Goal: Browse casually

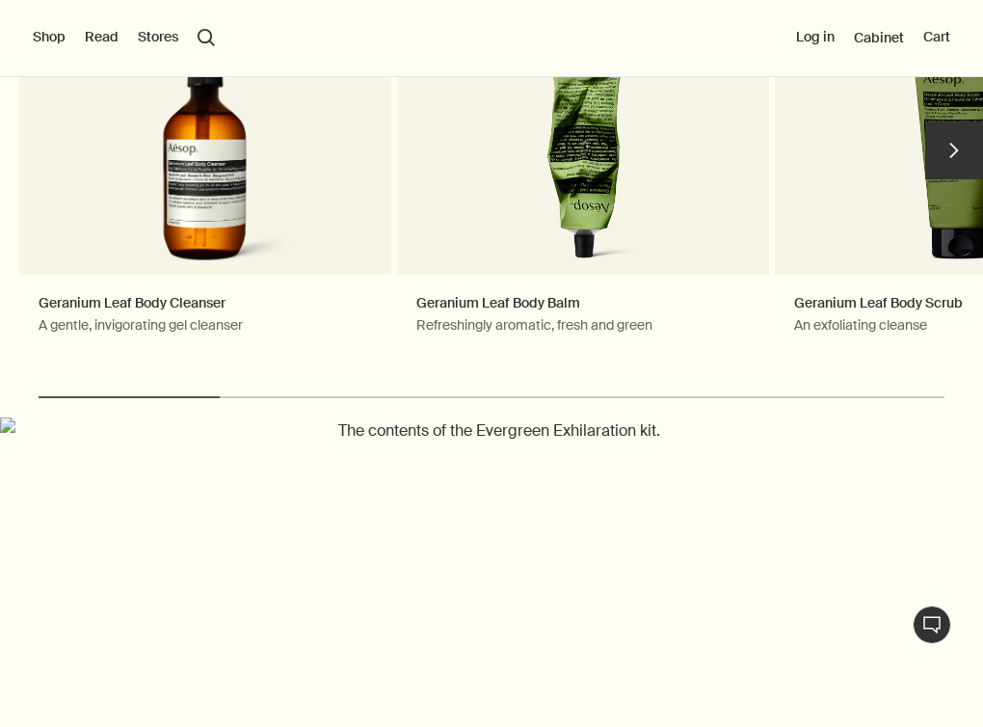
scroll to position [835, 0]
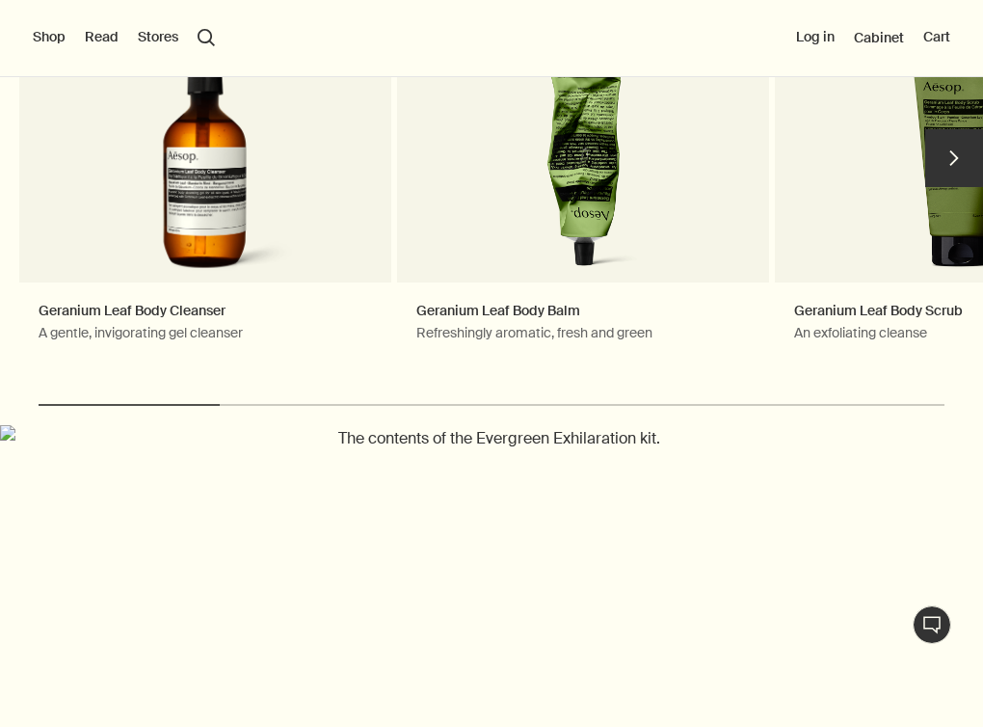
click at [944, 152] on button "chevron" at bounding box center [954, 158] width 58 height 58
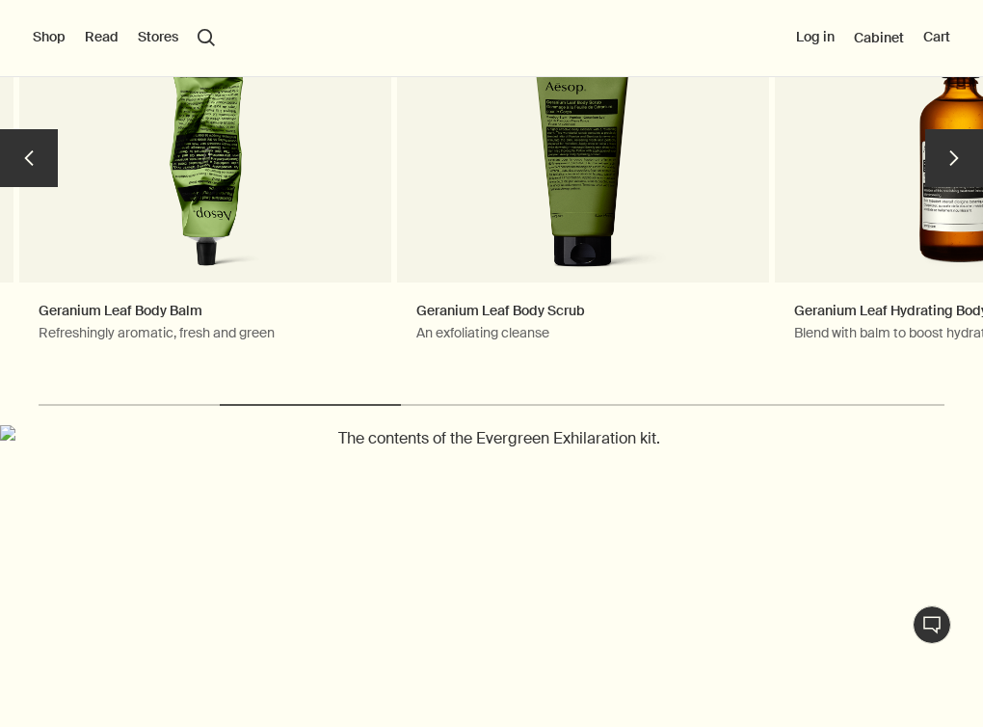
click at [944, 151] on button "chevron" at bounding box center [954, 158] width 58 height 58
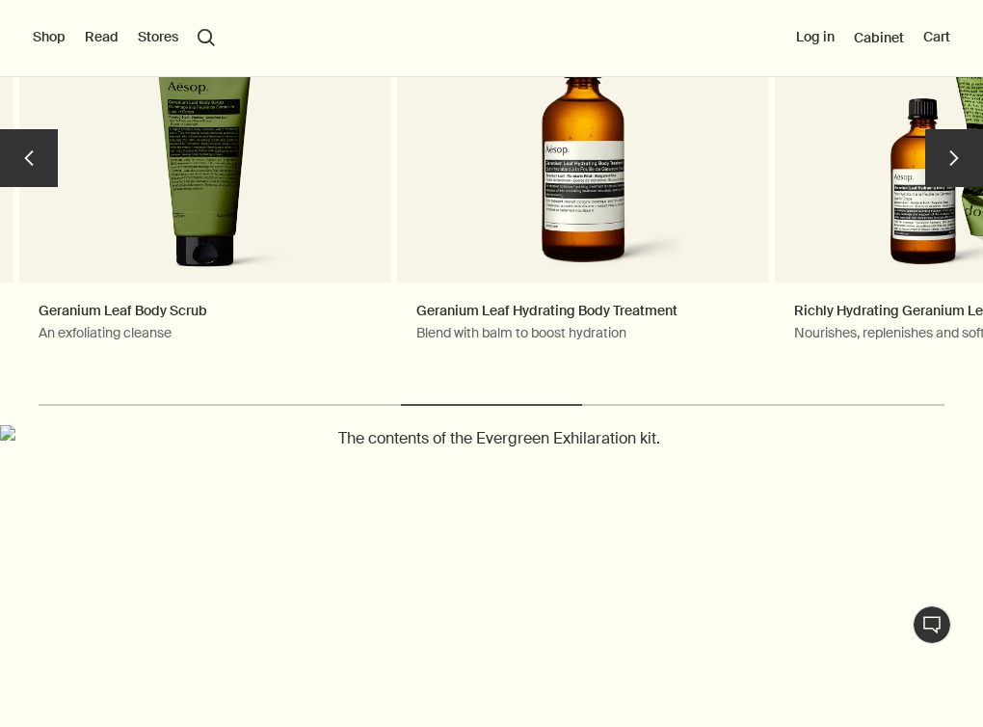
click at [944, 151] on button "chevron" at bounding box center [954, 158] width 58 height 58
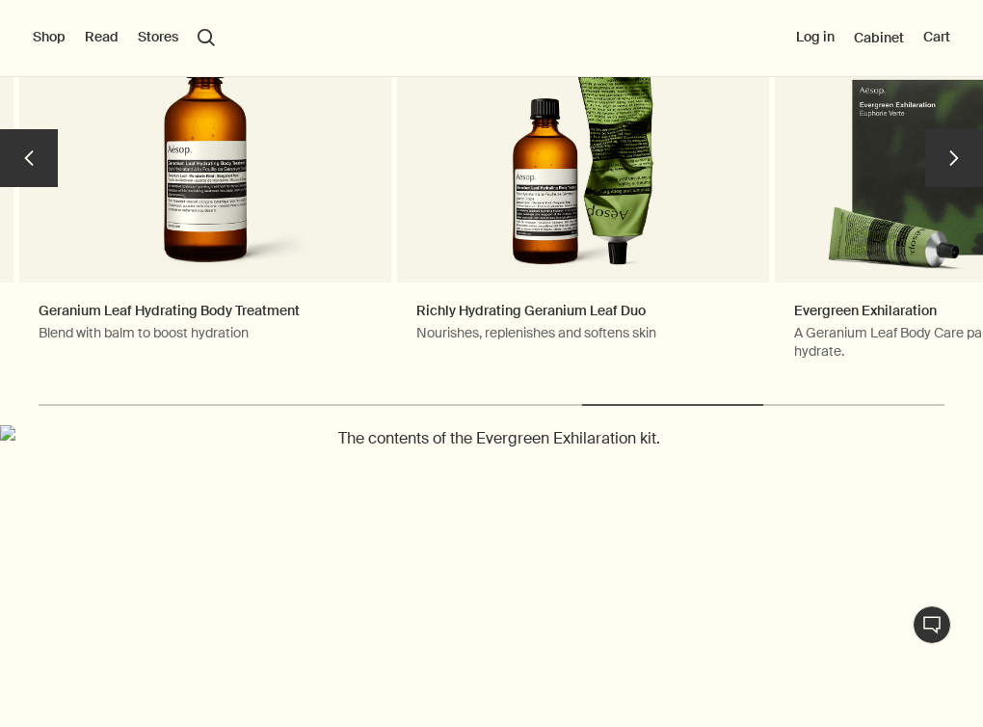
click at [944, 150] on button "chevron" at bounding box center [954, 158] width 58 height 58
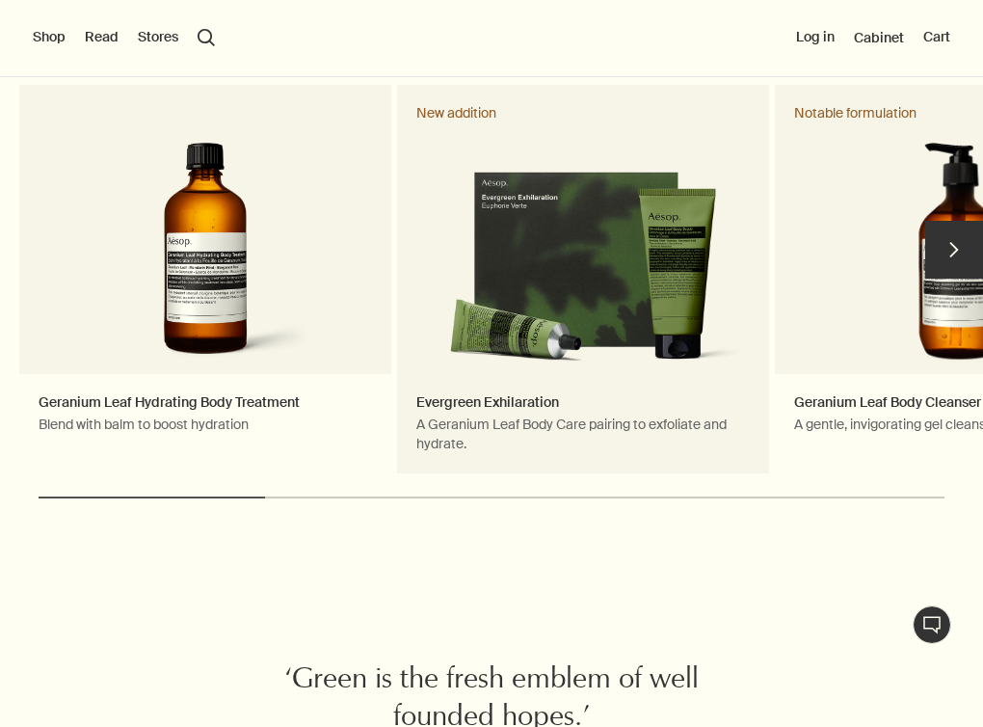
scroll to position [5863, 0]
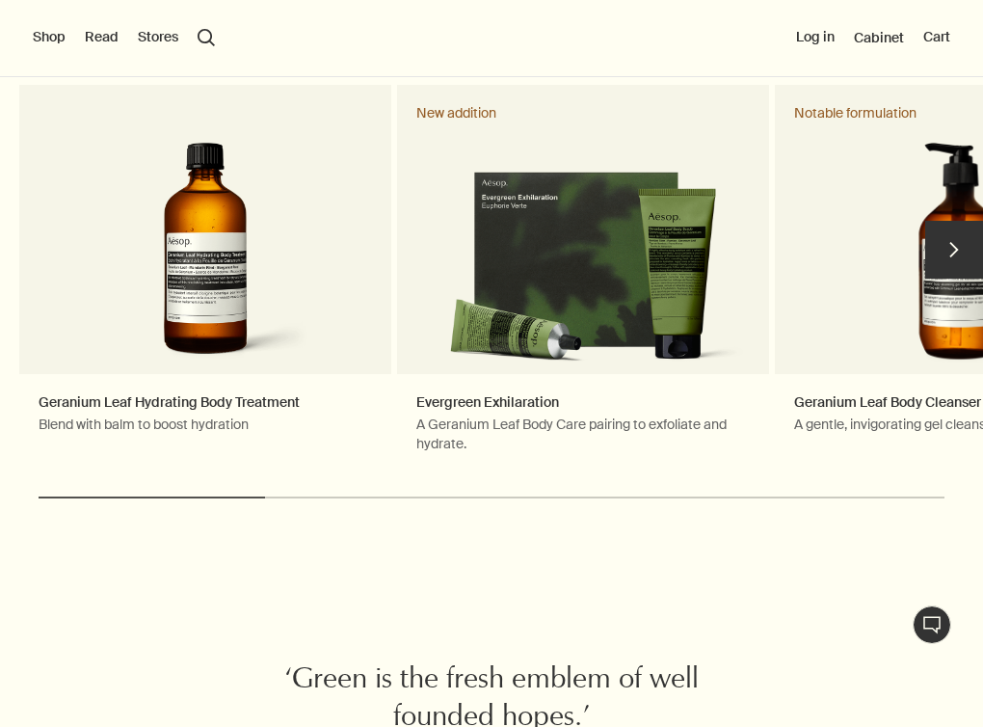
click at [954, 252] on button "chevron" at bounding box center [954, 250] width 58 height 58
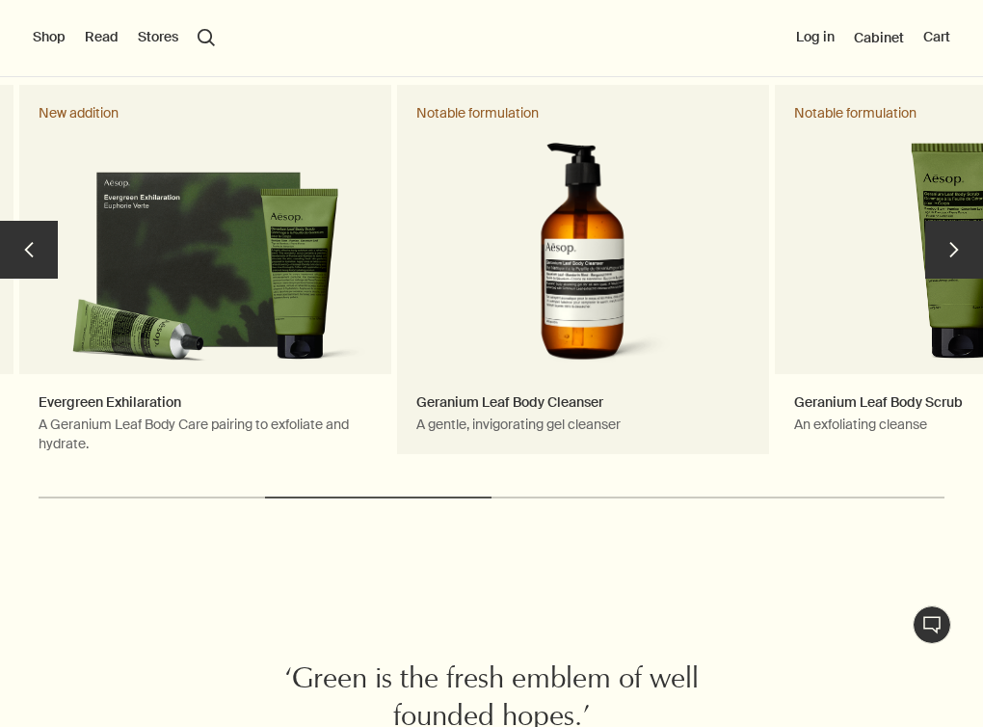
click at [564, 324] on link "Geranium Leaf Body Cleanser A gentle, invigorating gel cleanser Notable formula…" at bounding box center [583, 278] width 372 height 387
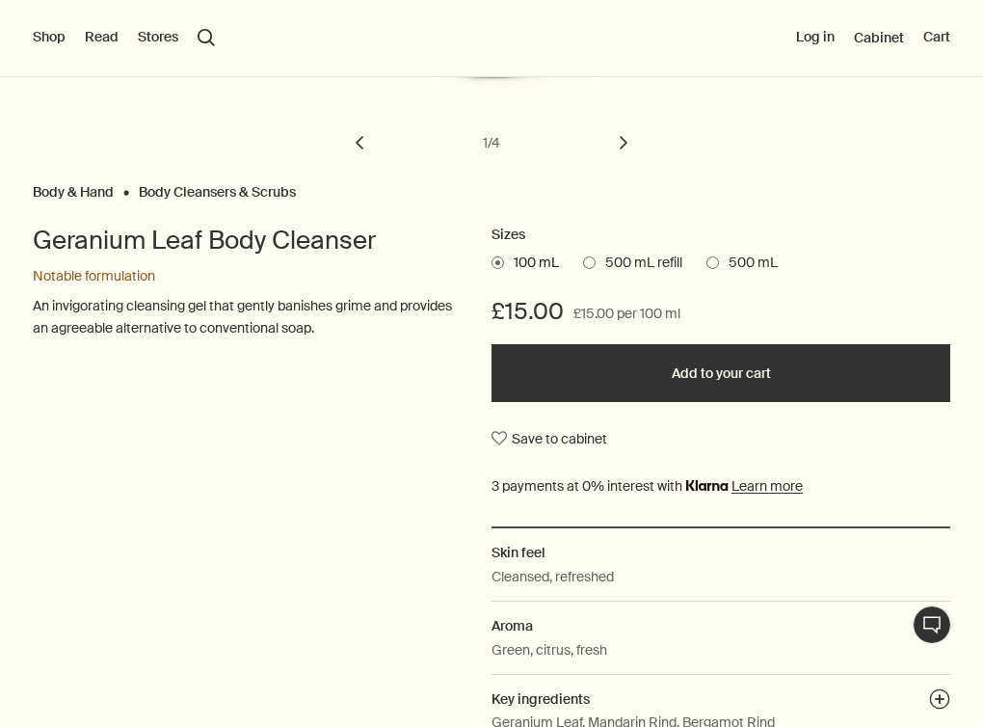
scroll to position [377, 0]
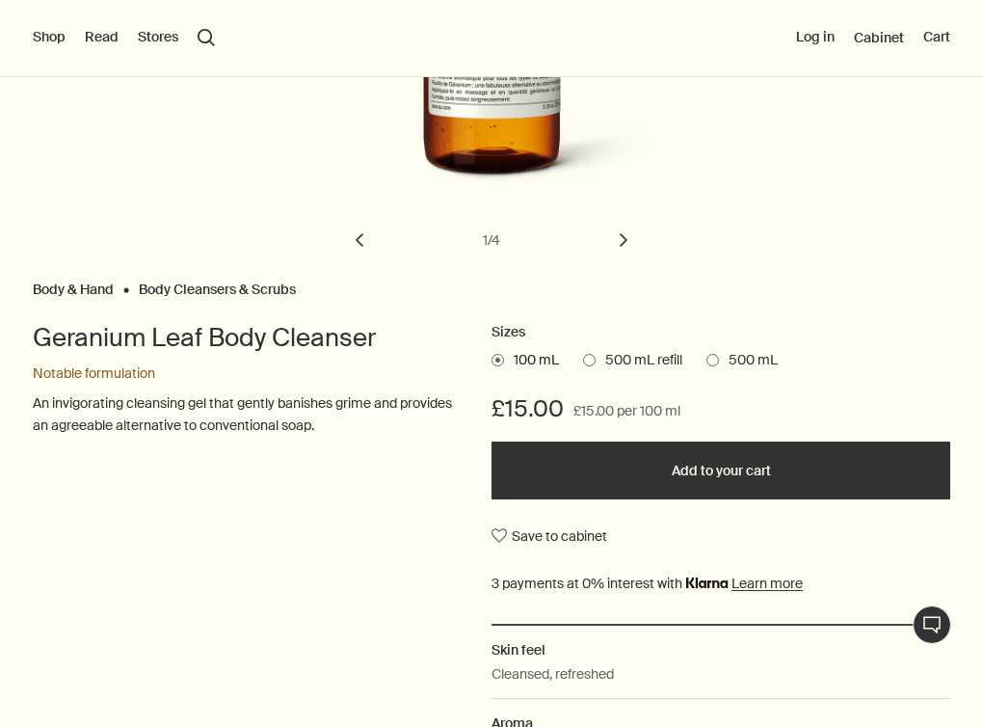
click at [600, 356] on span "500 mL refill" at bounding box center [639, 360] width 87 height 19
click at [583, 356] on input "500 mL refill" at bounding box center [583, 357] width 0 height 13
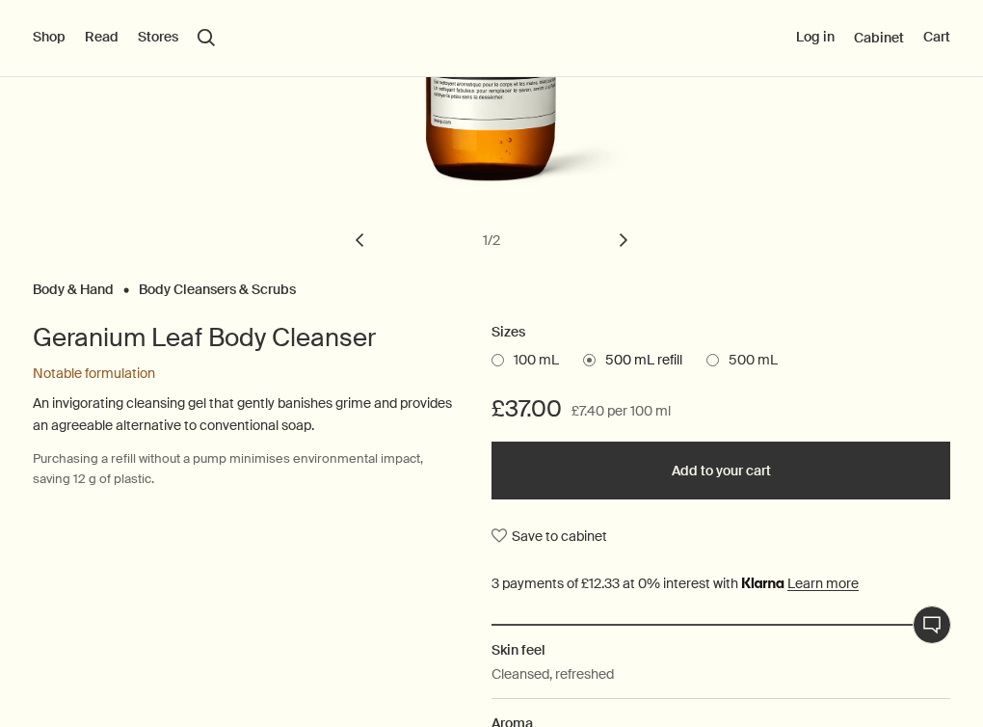
click at [709, 361] on span at bounding box center [712, 360] width 13 height 13
click at [706, 361] on input "500 mL" at bounding box center [706, 357] width 0 height 13
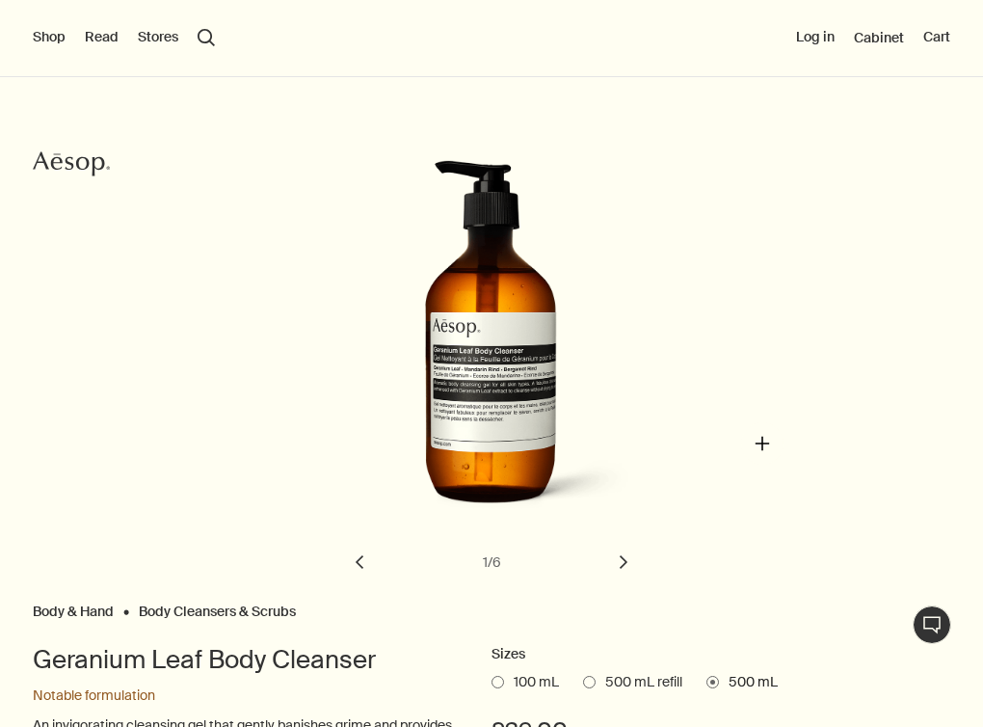
scroll to position [0, 0]
